Goal: Obtain resource: Download file/media

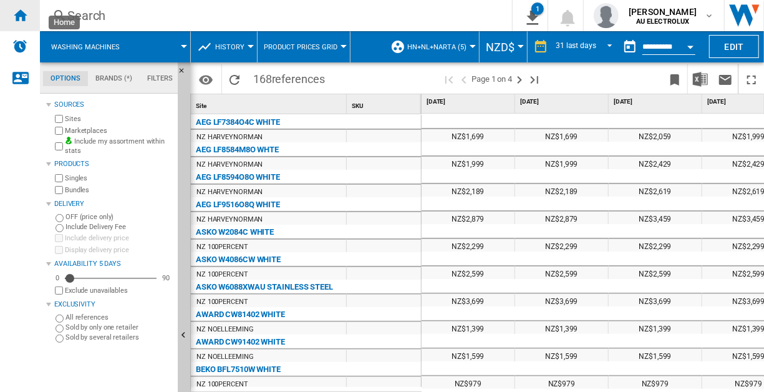
click at [6, 8] on div "Home" at bounding box center [20, 15] width 40 height 31
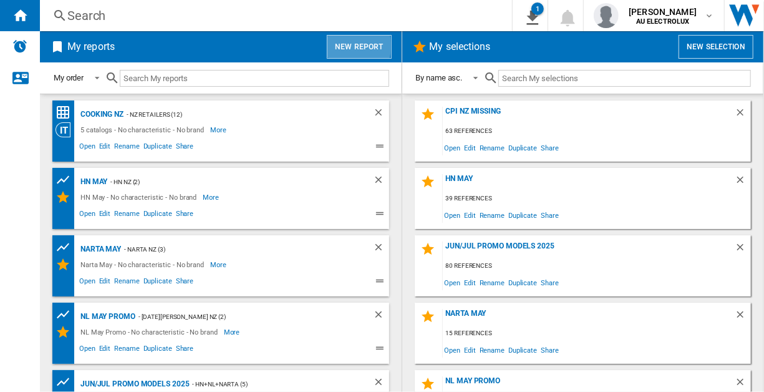
click at [346, 46] on button "New report" at bounding box center [359, 47] width 64 height 24
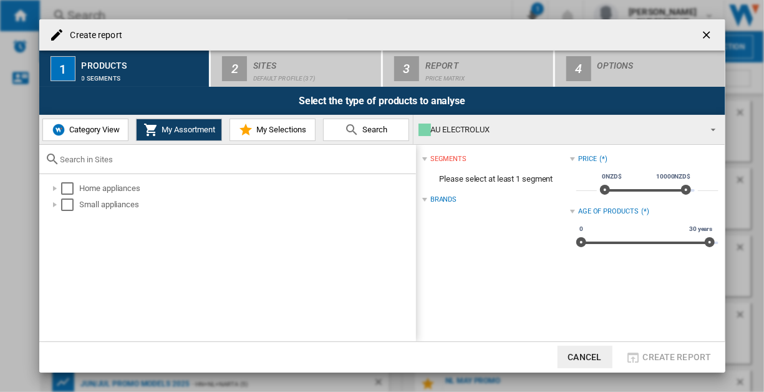
click at [710, 33] on ng-md-icon "getI18NText('BUTTONS.CLOSE_DIALOG')" at bounding box center [708, 36] width 15 height 15
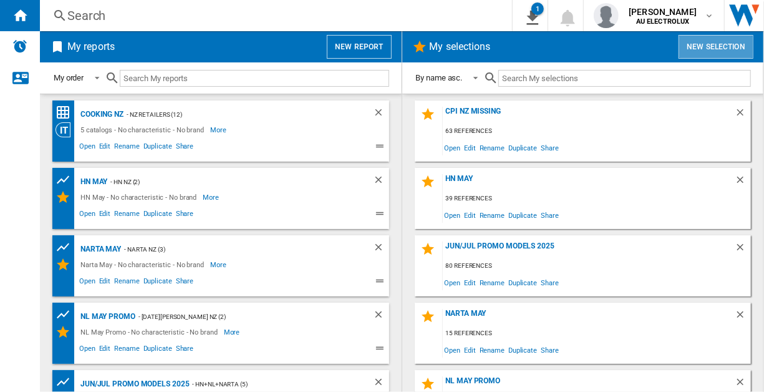
click at [711, 49] on button "New selection" at bounding box center [716, 47] width 75 height 24
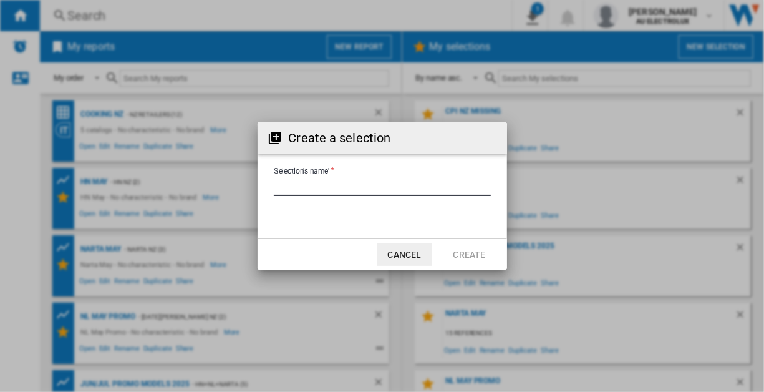
click at [324, 188] on input "Selection's name'" at bounding box center [382, 186] width 217 height 19
type input "**********"
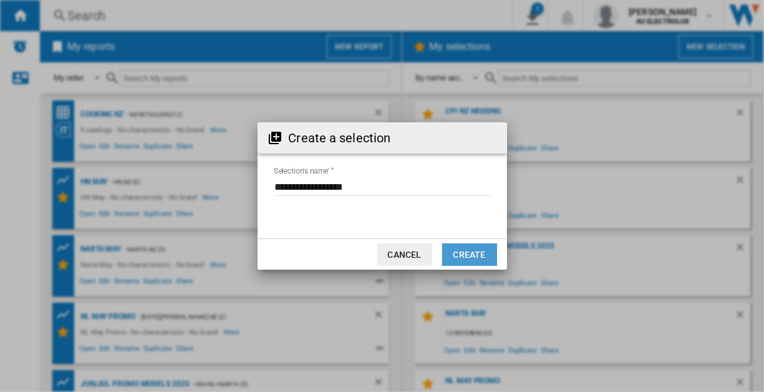
click at [486, 245] on button "Create" at bounding box center [469, 254] width 55 height 22
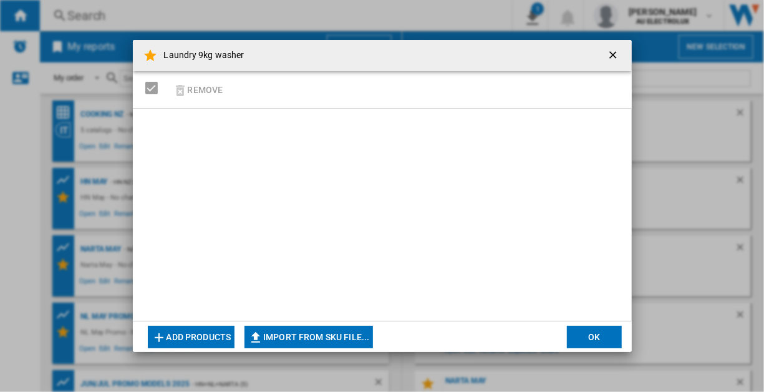
click at [284, 330] on button "Import from SKU file..." at bounding box center [309, 337] width 129 height 22
type input "**********"
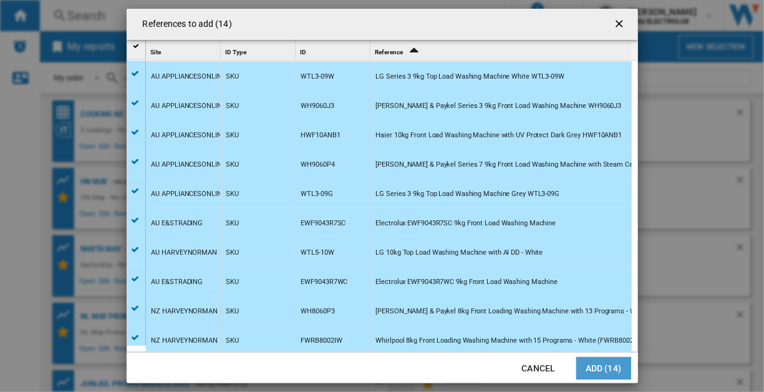
click at [602, 370] on button "Add (14)" at bounding box center [604, 368] width 55 height 22
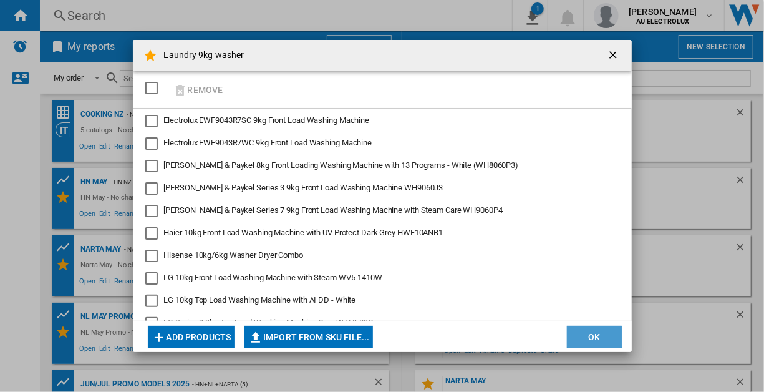
click at [600, 338] on button "OK" at bounding box center [594, 337] width 55 height 22
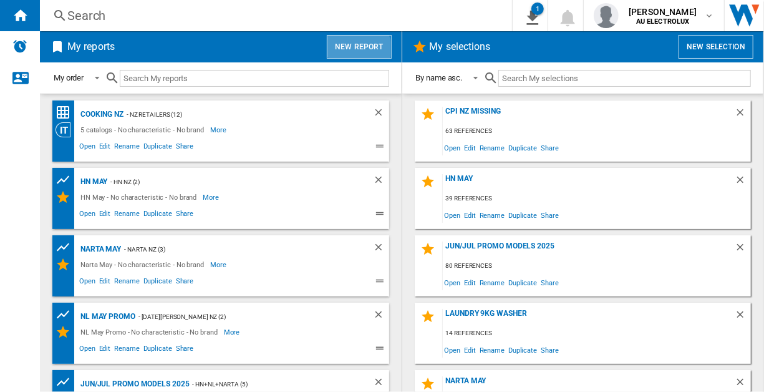
click at [355, 49] on button "New report" at bounding box center [359, 47] width 64 height 24
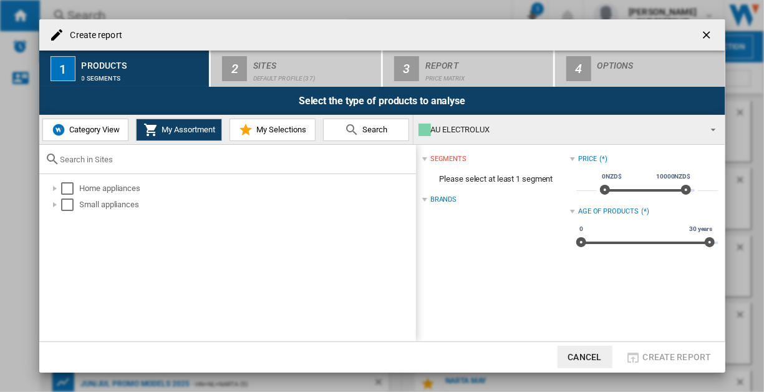
click at [274, 129] on span "My Selections" at bounding box center [279, 129] width 53 height 9
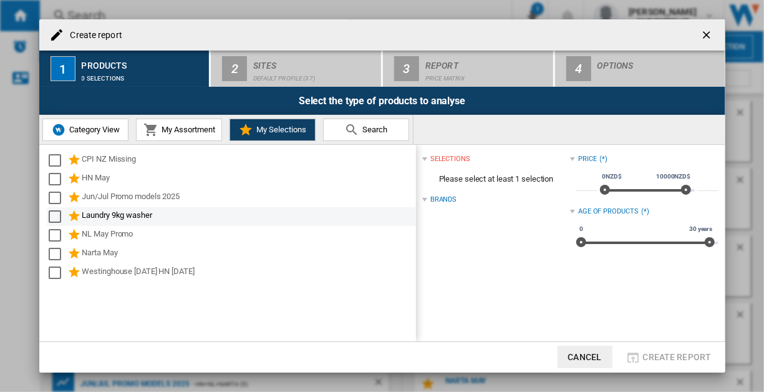
click at [130, 211] on div "Laundry 9kg washer" at bounding box center [248, 216] width 332 height 15
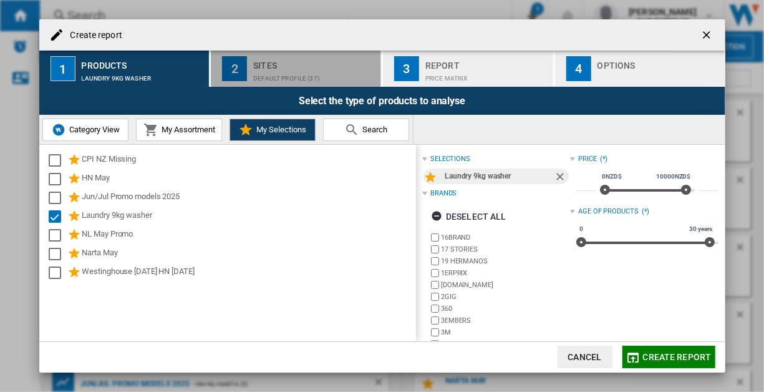
click at [323, 59] on div "Sites" at bounding box center [314, 62] width 123 height 13
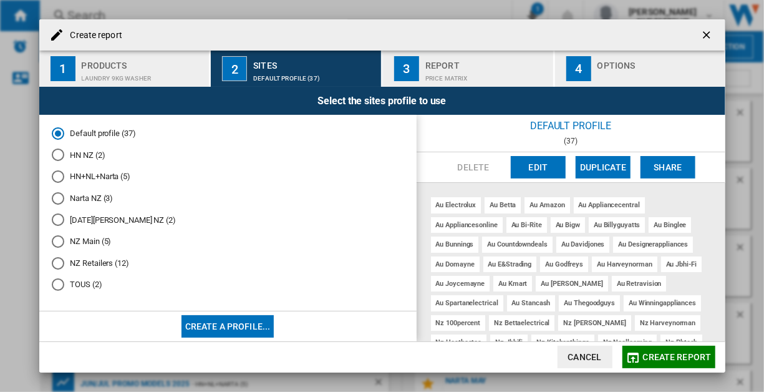
click at [115, 182] on md-radio-button "HN+NL+Narta (5)" at bounding box center [228, 177] width 353 height 12
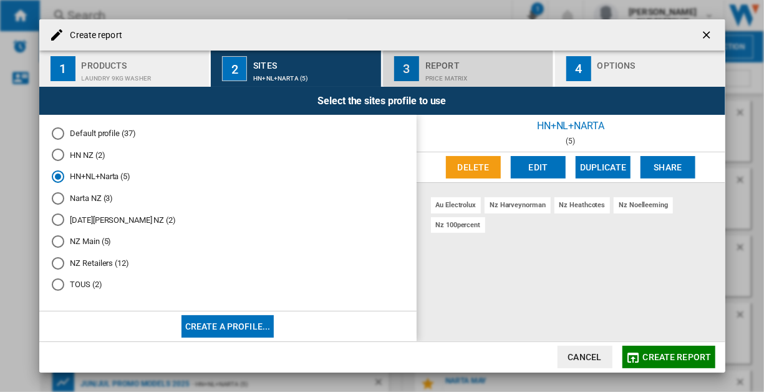
click at [466, 76] on div "Price Matrix" at bounding box center [487, 75] width 123 height 13
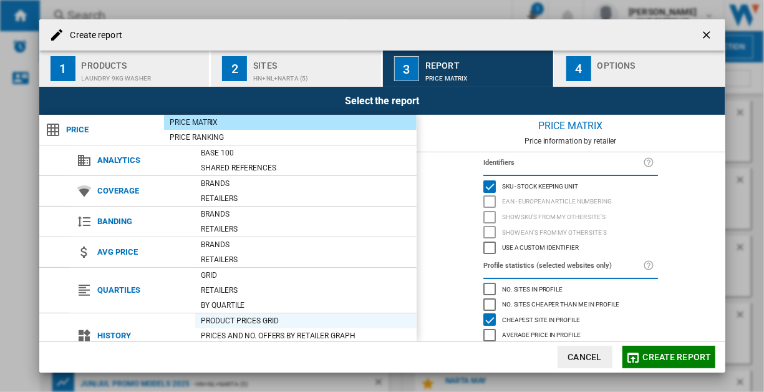
click at [238, 316] on div "Product prices grid" at bounding box center [306, 321] width 222 height 12
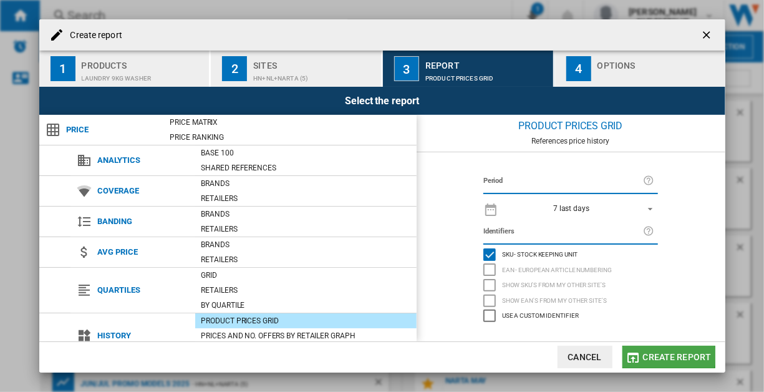
click at [667, 356] on span "Create report" at bounding box center [677, 357] width 69 height 10
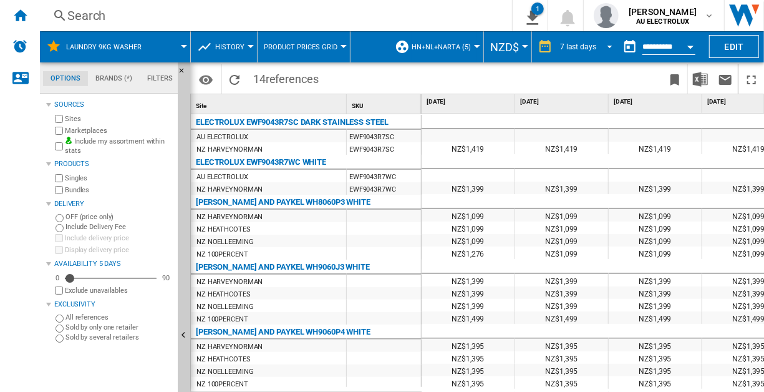
click at [607, 44] on span "REPORTS.WIZARD.STEPS.REPORT.STEPS.REPORT_OPTIONS.PERIOD: 7 last days" at bounding box center [606, 45] width 15 height 11
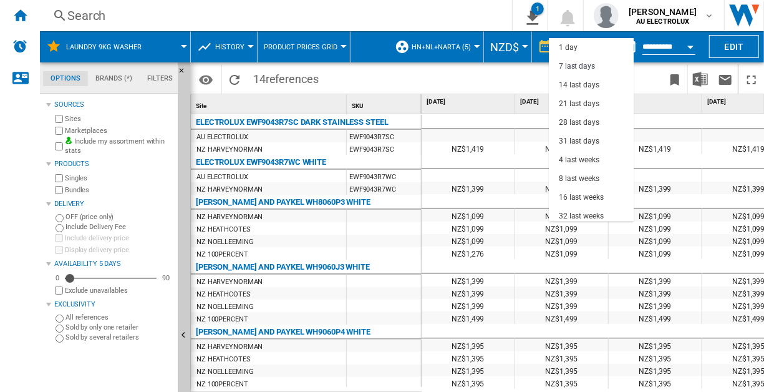
scroll to position [19, 0]
click at [593, 177] on div "16 last weeks" at bounding box center [581, 178] width 45 height 11
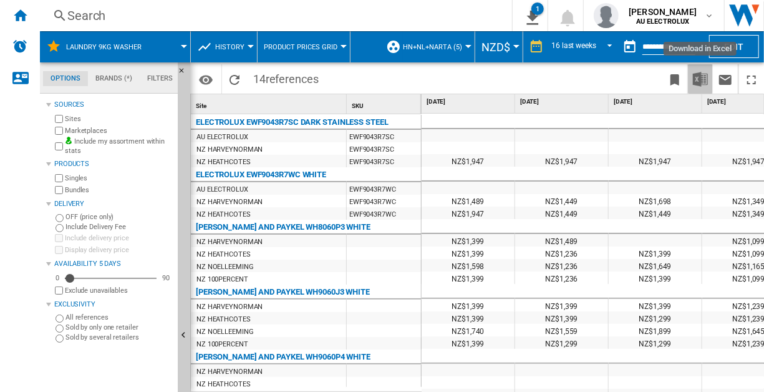
click at [703, 84] on img "Download in Excel" at bounding box center [700, 79] width 15 height 15
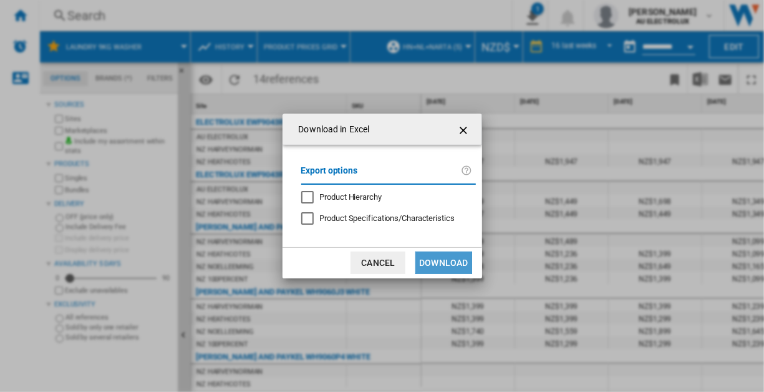
click at [437, 266] on button "Download" at bounding box center [444, 262] width 56 height 22
